Goal: Check status: Check status

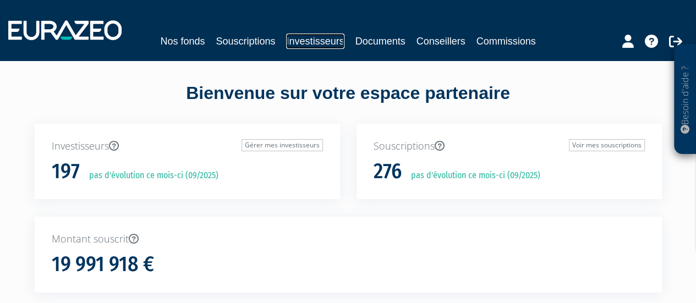
click at [327, 40] on link "Investisseurs" at bounding box center [315, 41] width 58 height 15
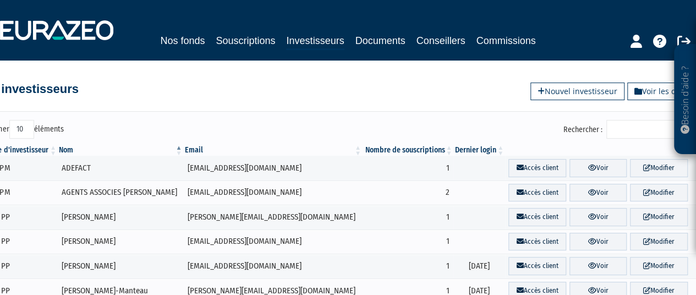
click at [634, 129] on input "Rechercher :" at bounding box center [658, 129] width 105 height 19
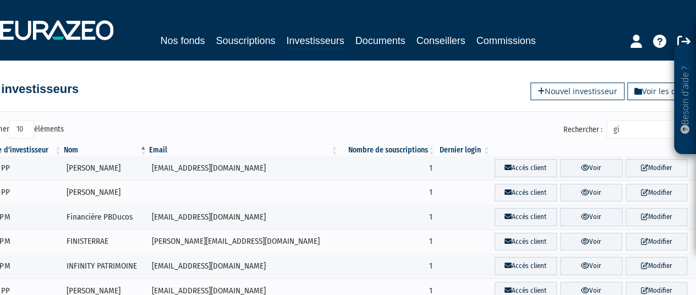
type input "g"
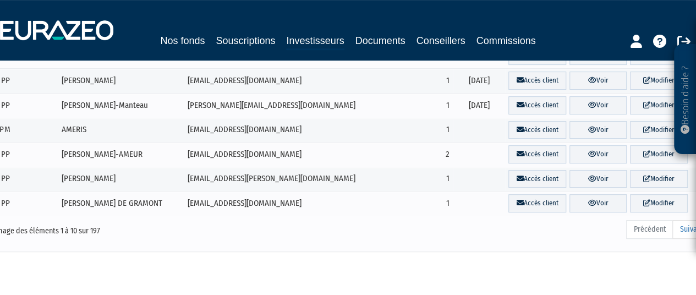
scroll to position [162, 0]
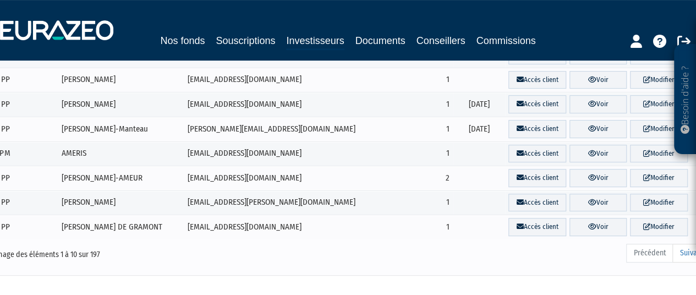
drag, startPoint x: 330, startPoint y: 294, endPoint x: 374, endPoint y: 295, distance: 44.0
click at [351, 294] on html "Besoin d'aide ? × J'ai besoin d'aide Si vous avez une question à propos du fonc…" at bounding box center [348, 97] width 696 height 518
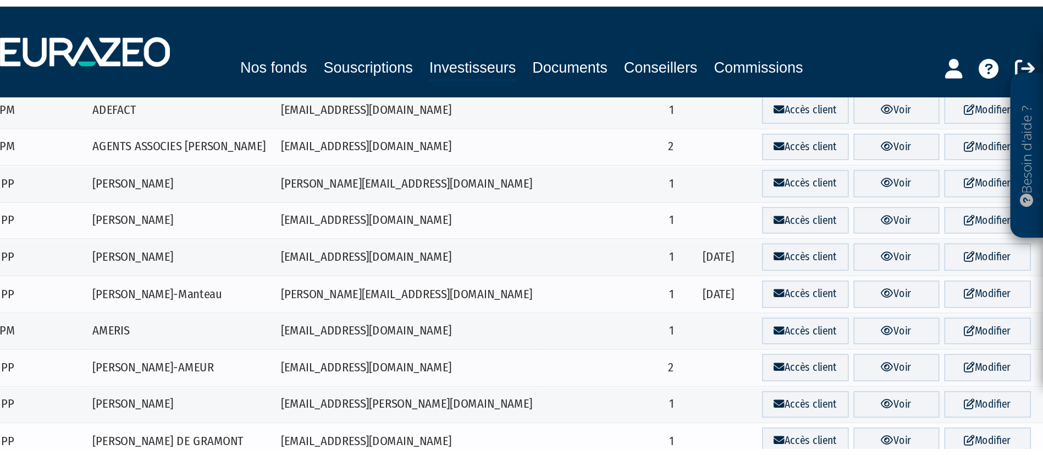
scroll to position [0, 0]
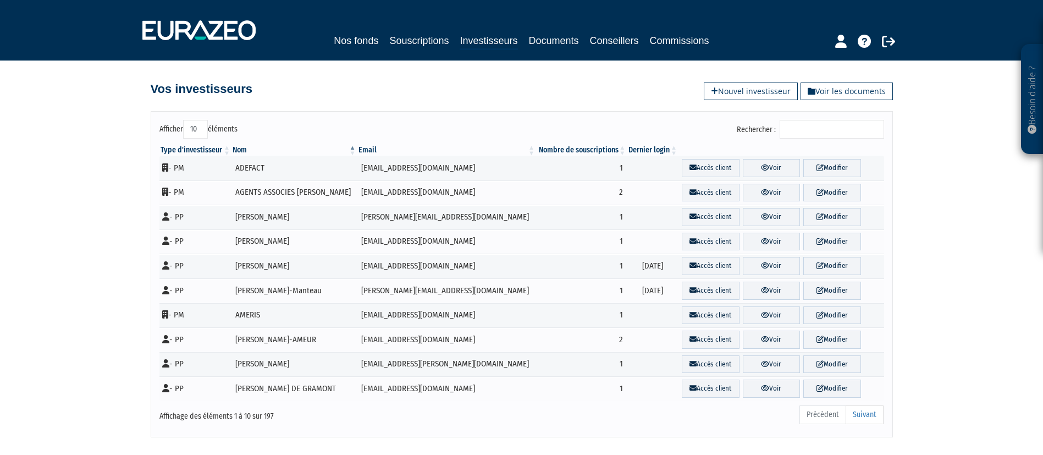
click at [166, 126] on label "Afficher 10 25 50 100 éléments" at bounding box center [199, 129] width 78 height 19
click at [183, 126] on select "10 25 50 100" at bounding box center [195, 129] width 25 height 19
click at [205, 127] on select "10 25 50 100" at bounding box center [195, 129] width 25 height 19
select select "100"
click at [185, 120] on select "10 25 50 100" at bounding box center [195, 129] width 25 height 19
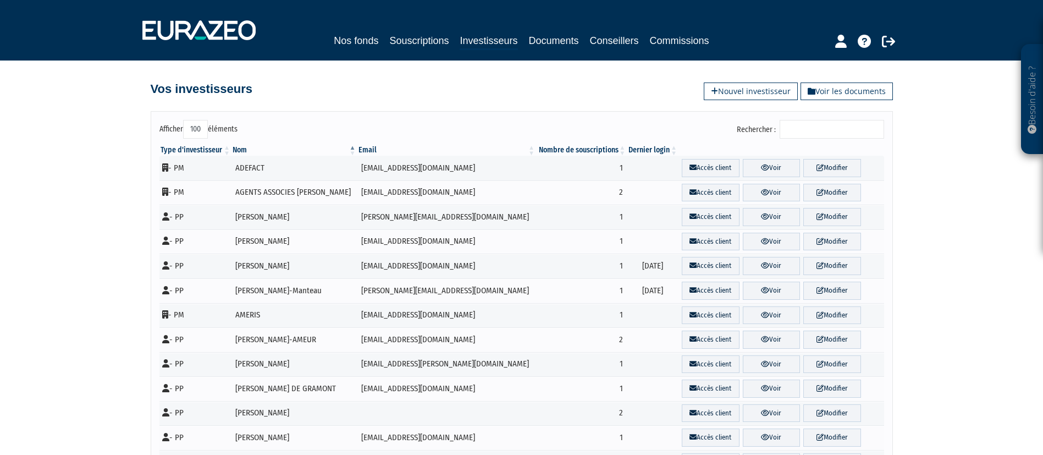
click at [695, 130] on input "Rechercher :" at bounding box center [832, 129] width 105 height 19
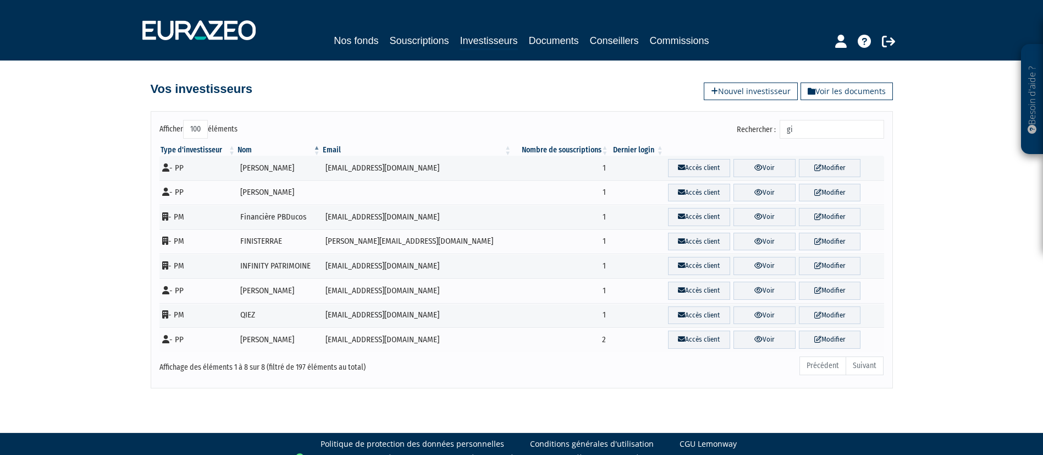
type input "g"
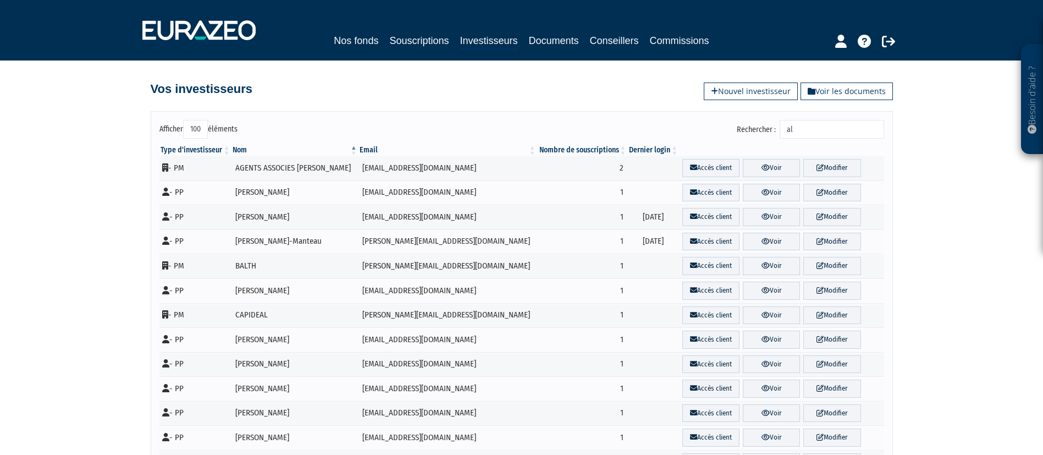
type input "a"
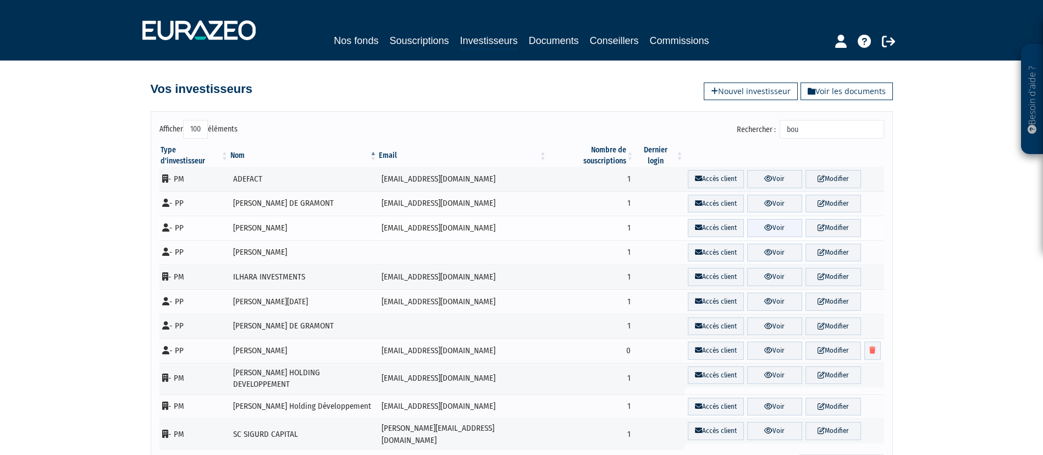
type input "bou"
click at [695, 219] on link "Voir" at bounding box center [775, 228] width 55 height 18
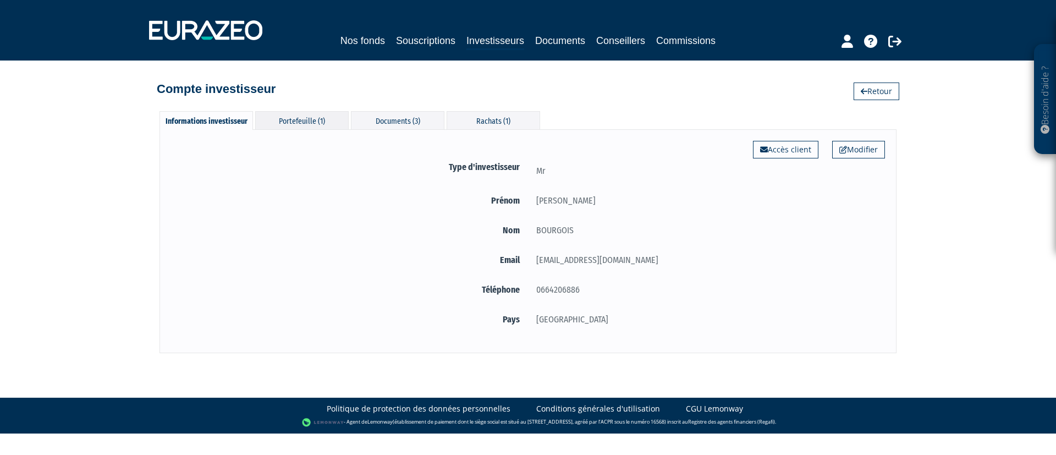
click at [295, 114] on div "Portefeuille (1)" at bounding box center [302, 120] width 94 height 18
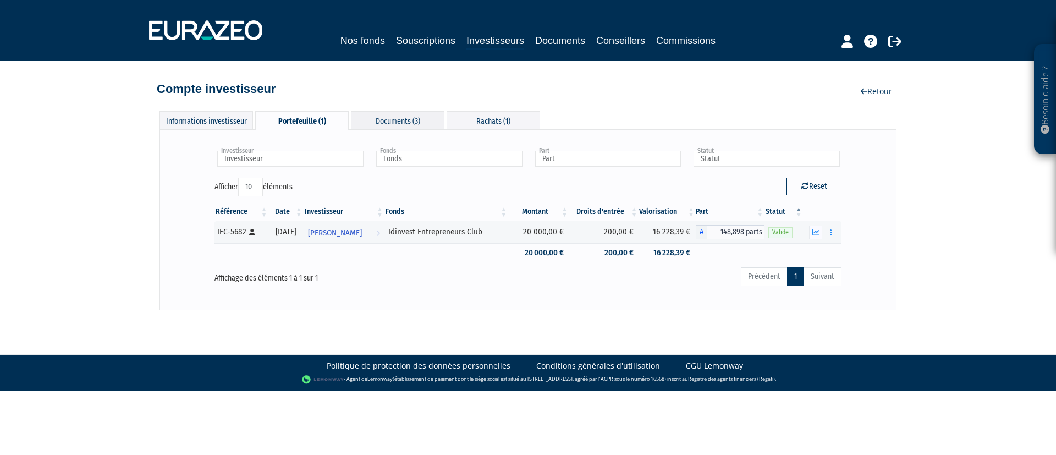
click at [389, 120] on div "Documents (3)" at bounding box center [398, 120] width 94 height 18
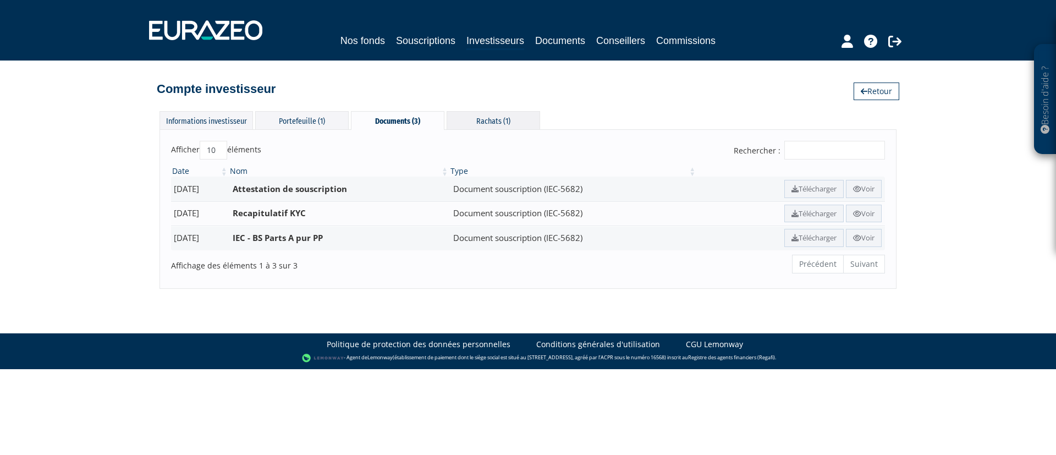
click at [499, 119] on div "Rachats (1)" at bounding box center [494, 120] width 94 height 18
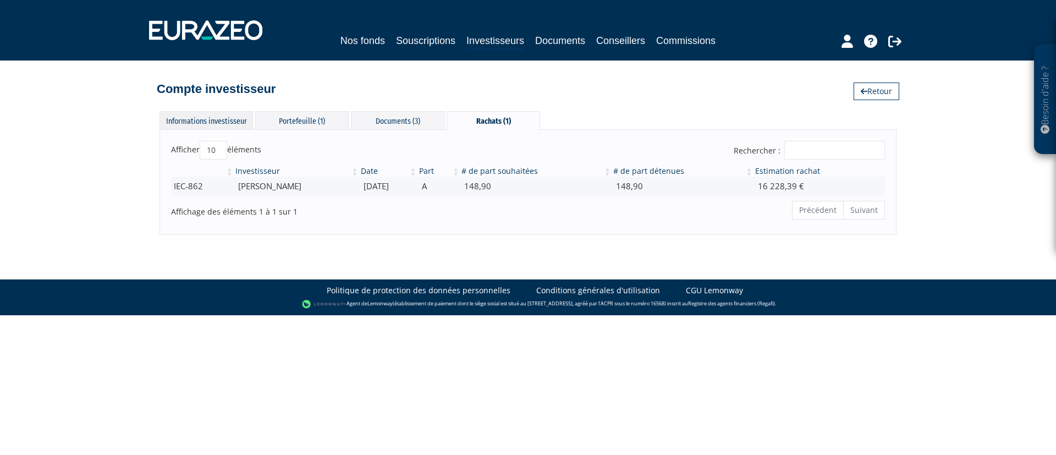
click at [219, 123] on div "Informations investisseur" at bounding box center [207, 120] width 94 height 18
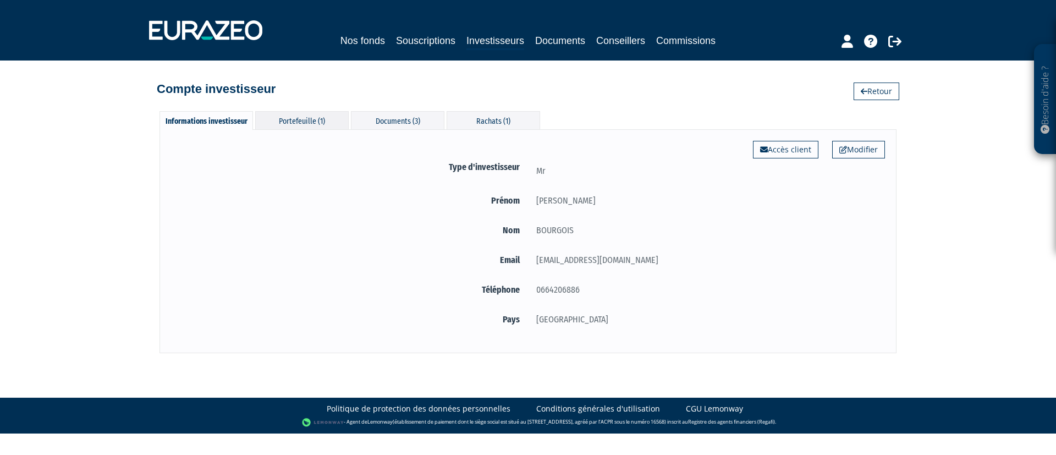
click at [292, 119] on div "Portefeuille (1)" at bounding box center [302, 120] width 94 height 18
